Goal: Transaction & Acquisition: Download file/media

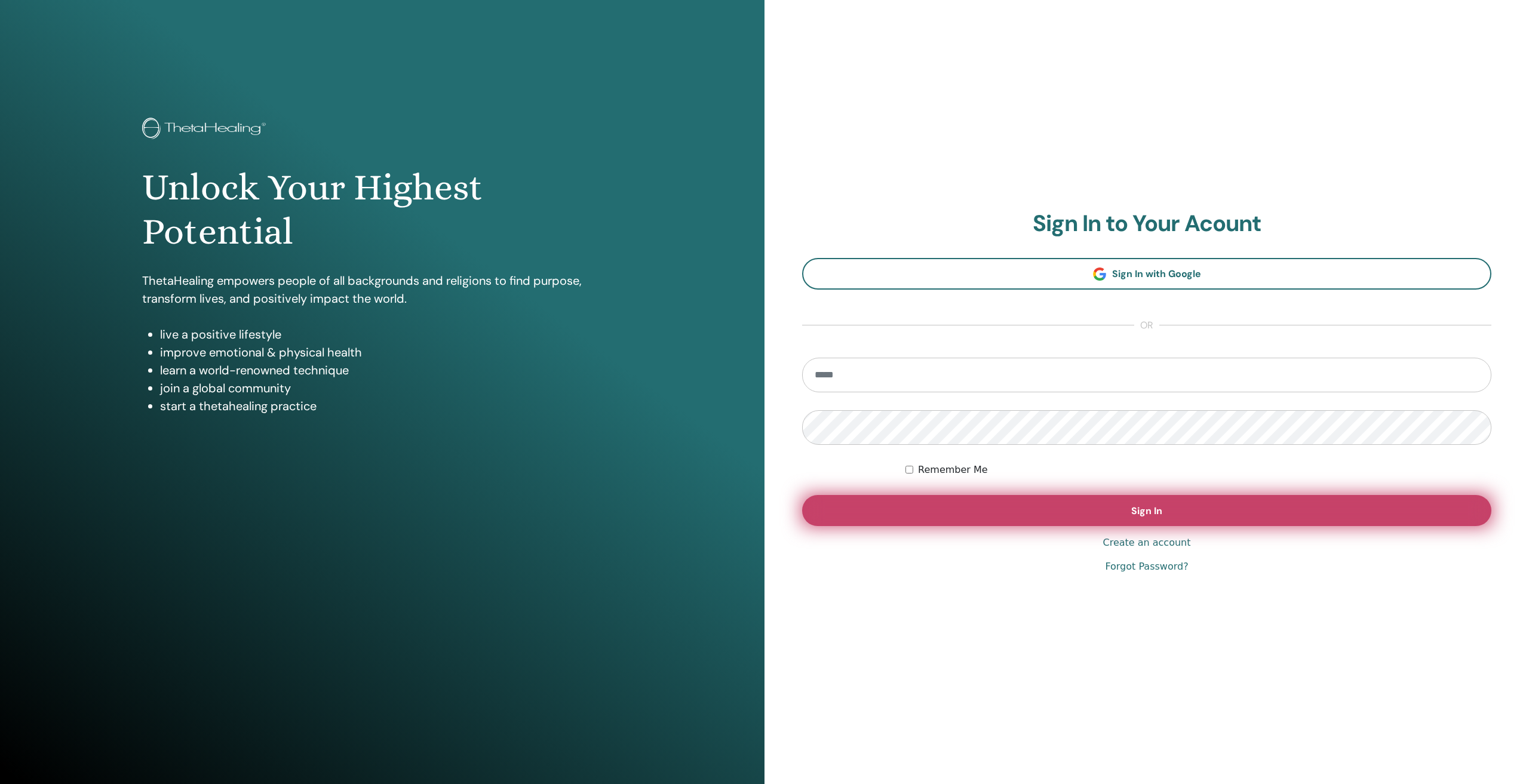
type input "**********"
click at [1087, 504] on button "Sign In" at bounding box center [1146, 510] width 689 height 31
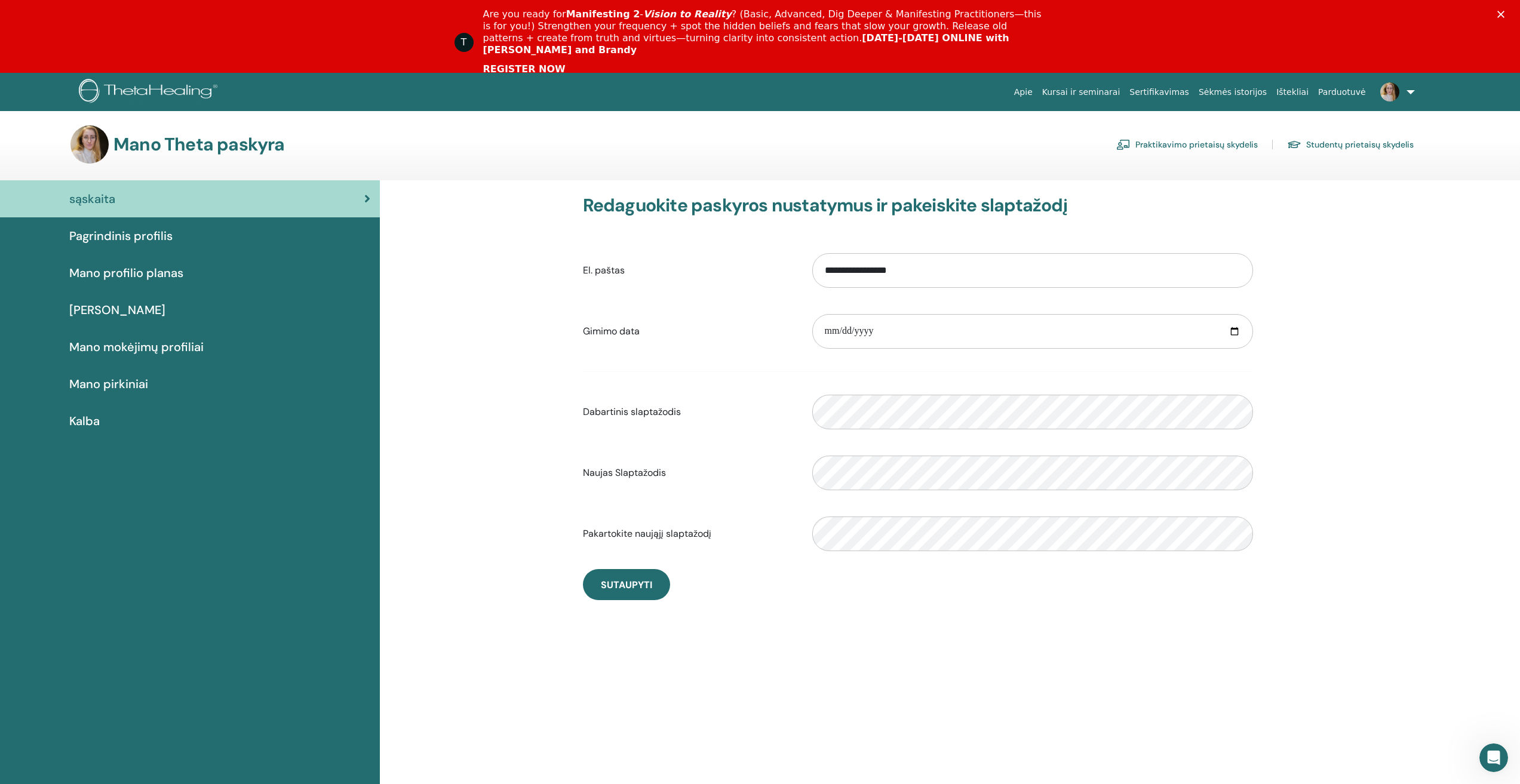
click at [132, 386] on span "Mano pirkiniai" at bounding box center [109, 384] width 79 height 18
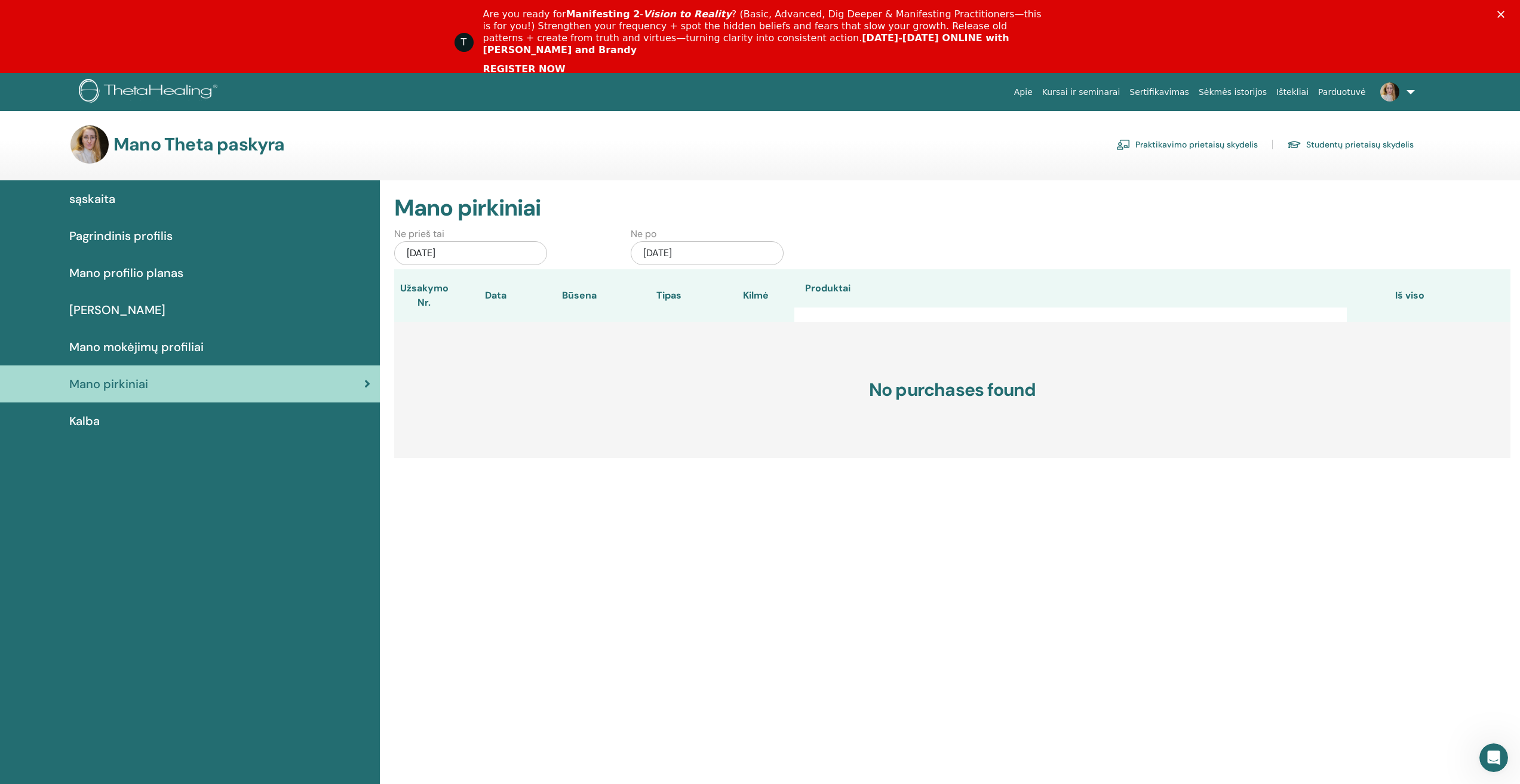
click at [1179, 93] on link "Sertifikavimas" at bounding box center [1159, 92] width 70 height 22
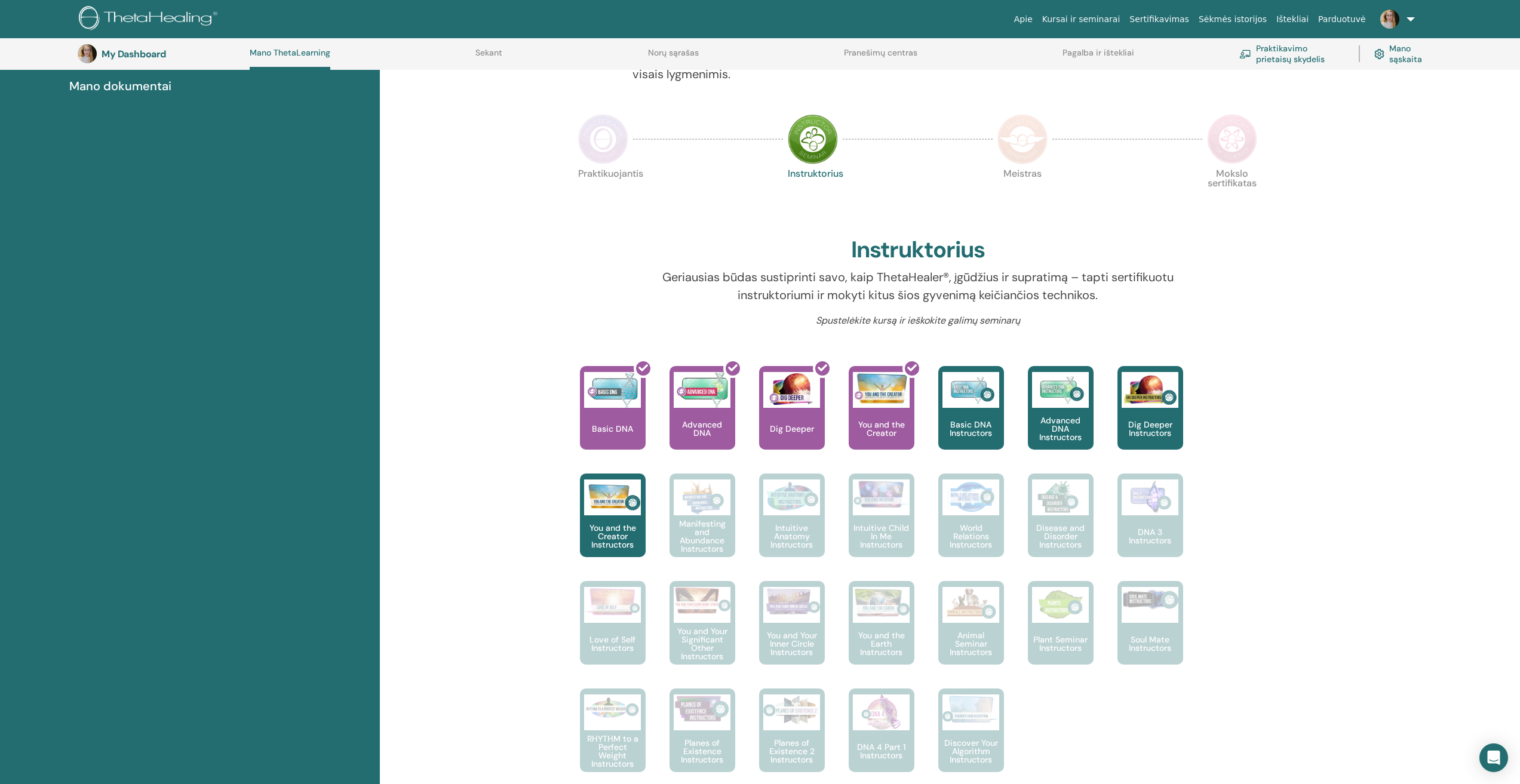
scroll to position [211, 0]
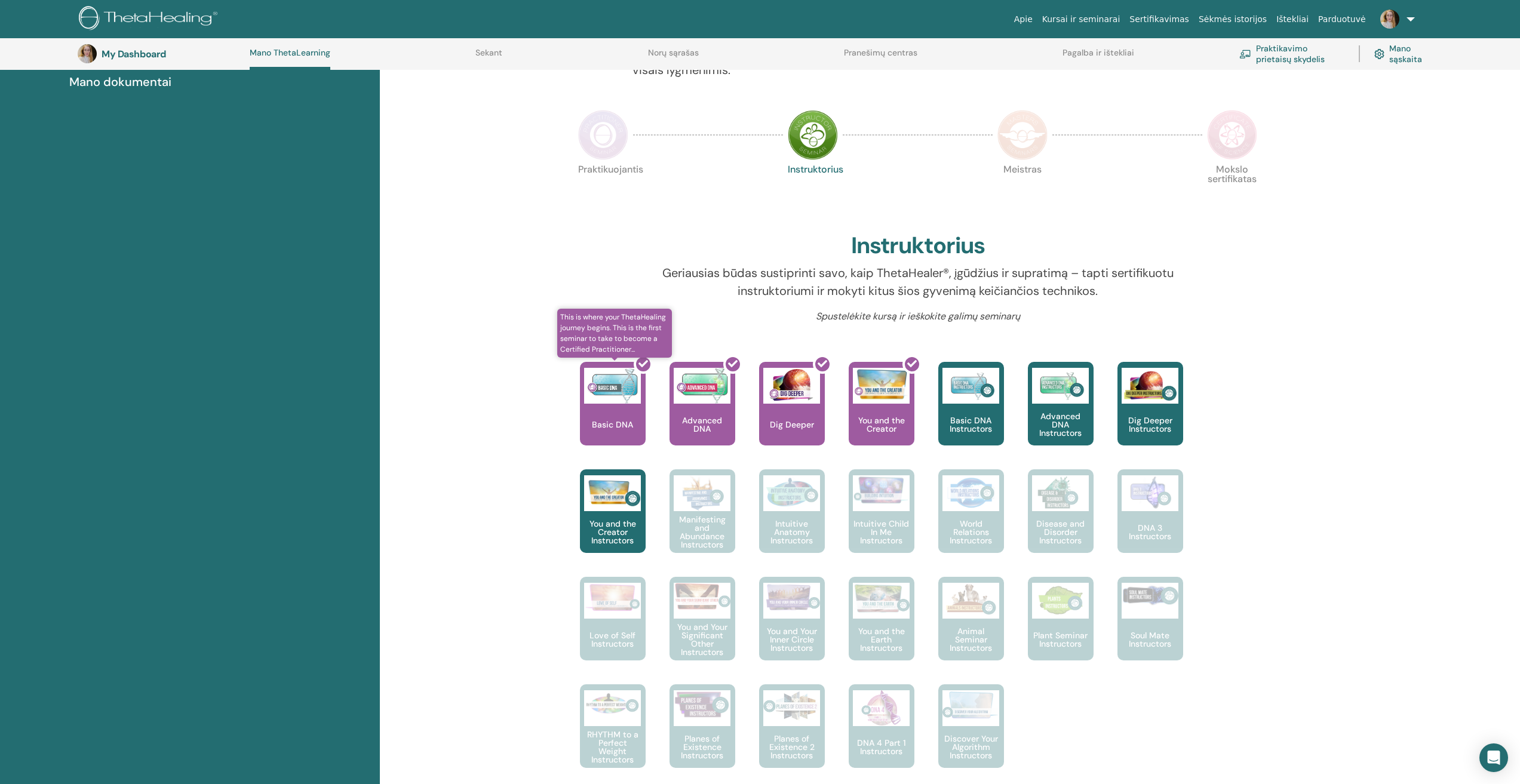
click at [617, 402] on div at bounding box center [619, 408] width 66 height 108
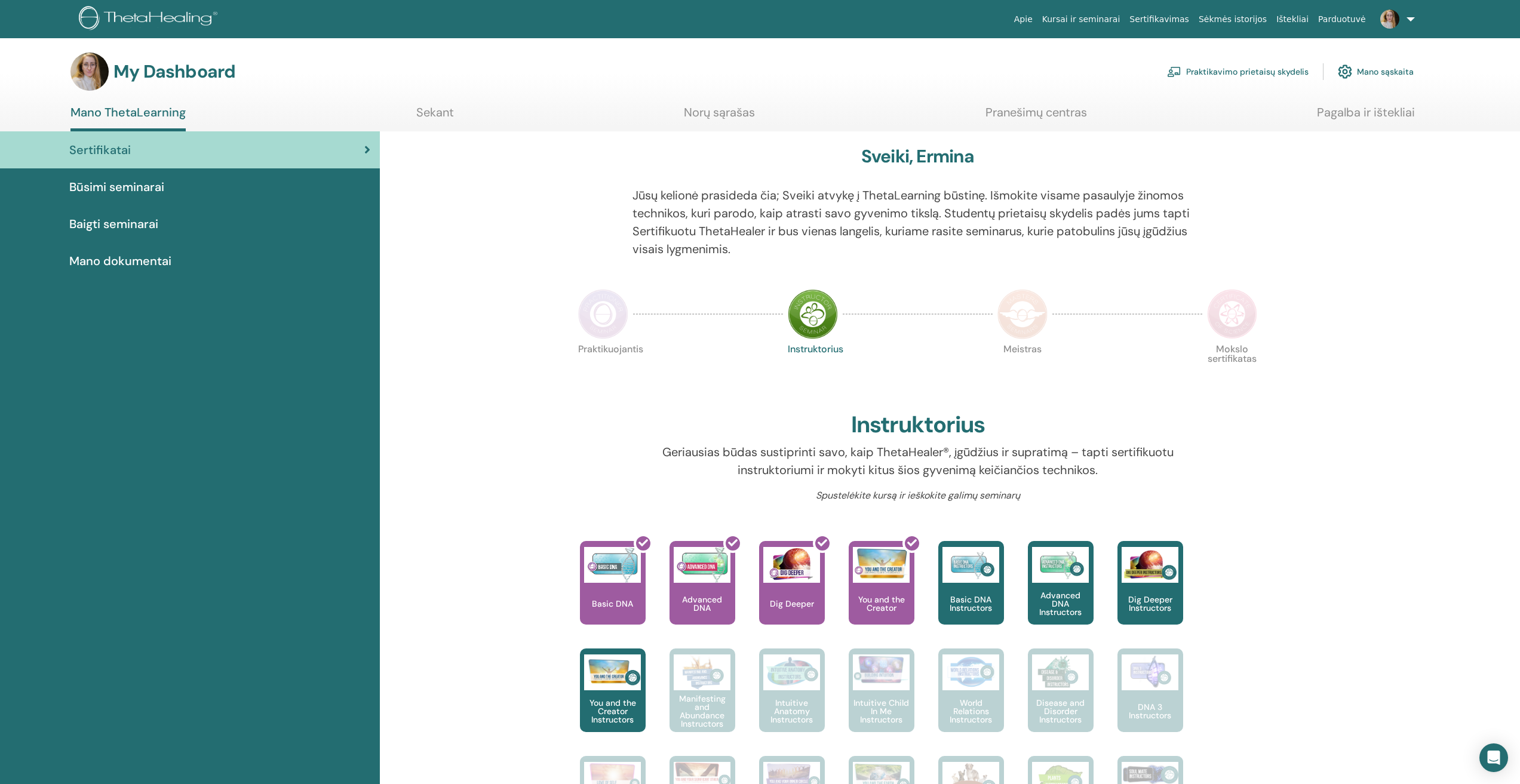
click at [116, 226] on span "Baigti seminarai" at bounding box center [114, 224] width 89 height 18
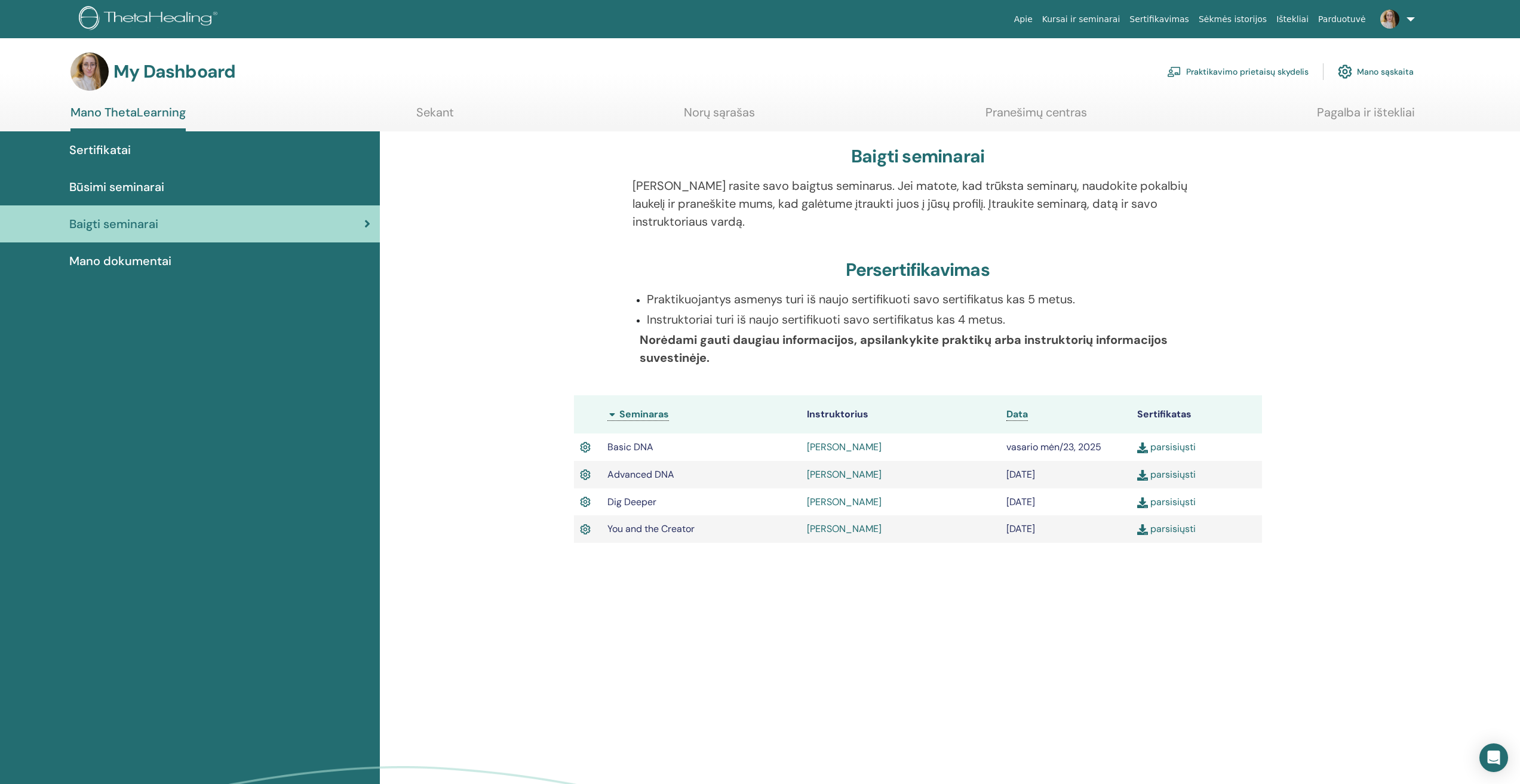
click at [1163, 445] on link "parsisiųsti" at bounding box center [1166, 447] width 58 height 12
click at [1163, 475] on link "parsisiųsti" at bounding box center [1166, 474] width 58 height 12
click at [1179, 504] on link "parsisiųsti" at bounding box center [1166, 502] width 58 height 12
click at [1172, 502] on link "parsisiųsti" at bounding box center [1166, 502] width 58 height 12
click at [1167, 529] on link "parsisiųsti" at bounding box center [1166, 529] width 58 height 12
